Goal: Transaction & Acquisition: Subscribe to service/newsletter

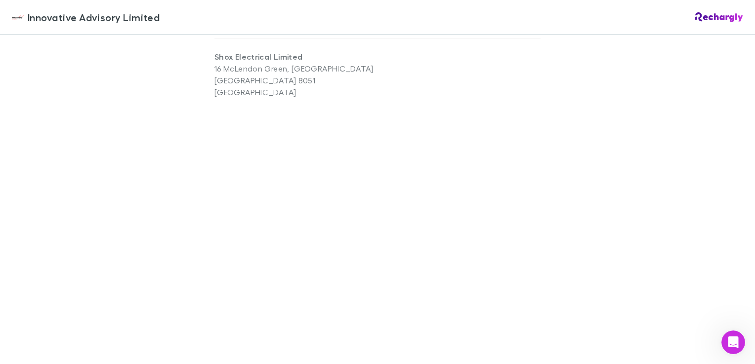
scroll to position [655, 0]
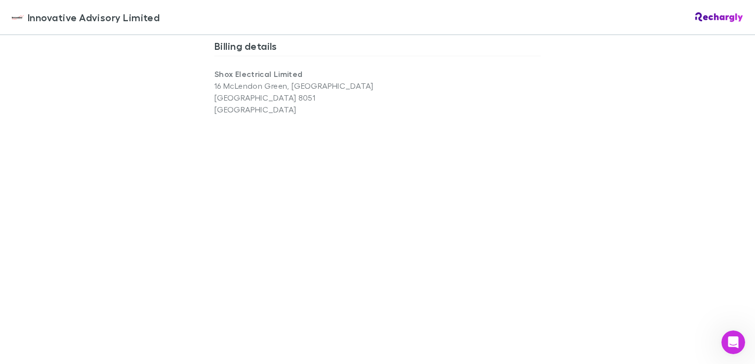
click at [175, 259] on div "Innovative Advisory Limited Innovative Advisory Limited Software subscriptions …" at bounding box center [377, 182] width 755 height 364
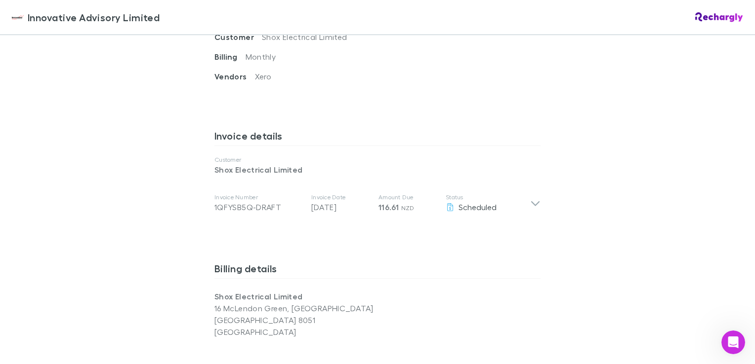
scroll to position [408, 0]
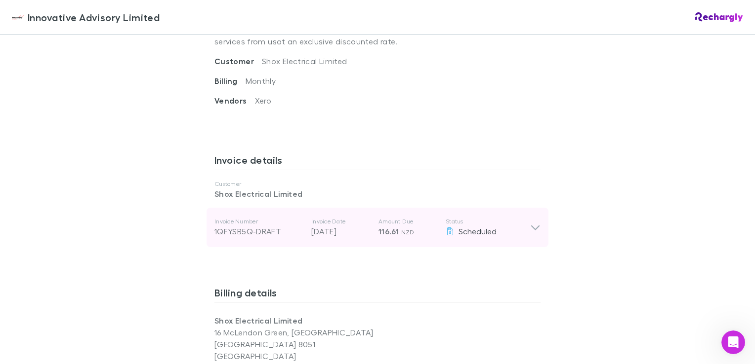
click at [530, 225] on icon at bounding box center [535, 228] width 10 height 12
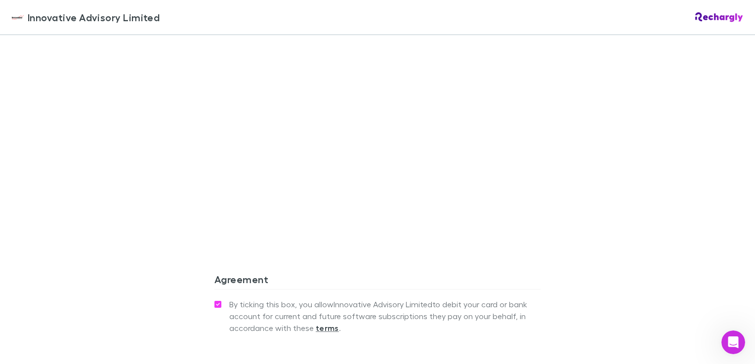
scroll to position [1080, 0]
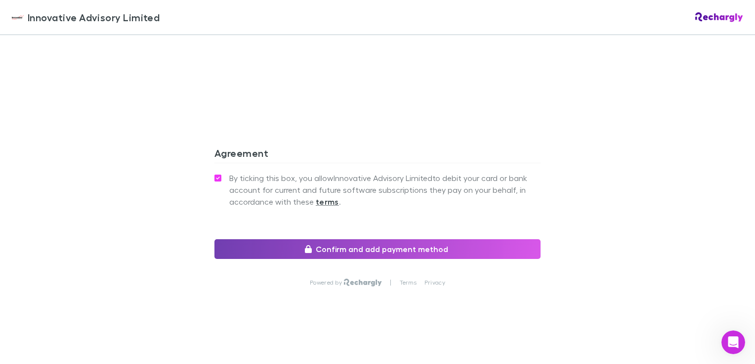
click at [371, 248] on button "Confirm and add payment method" at bounding box center [377, 249] width 326 height 20
